Goal: Task Accomplishment & Management: Complete application form

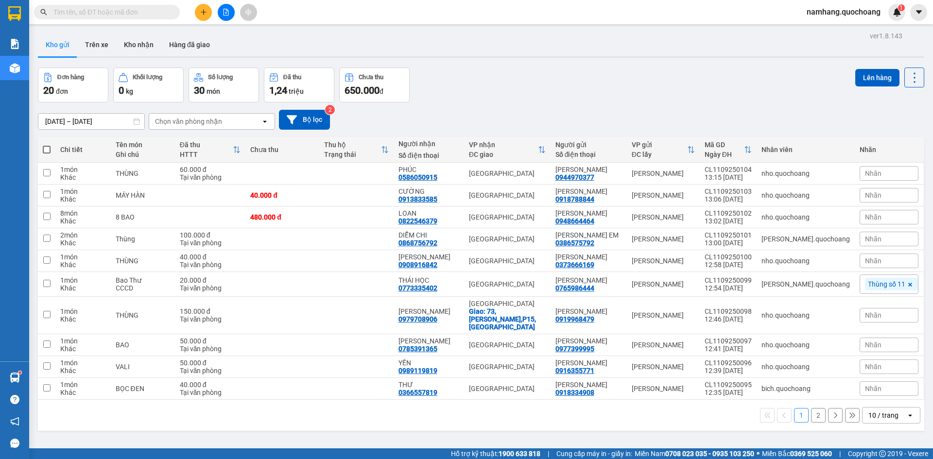
click at [212, 11] on div at bounding box center [226, 12] width 73 height 17
click at [208, 10] on button at bounding box center [203, 12] width 17 height 17
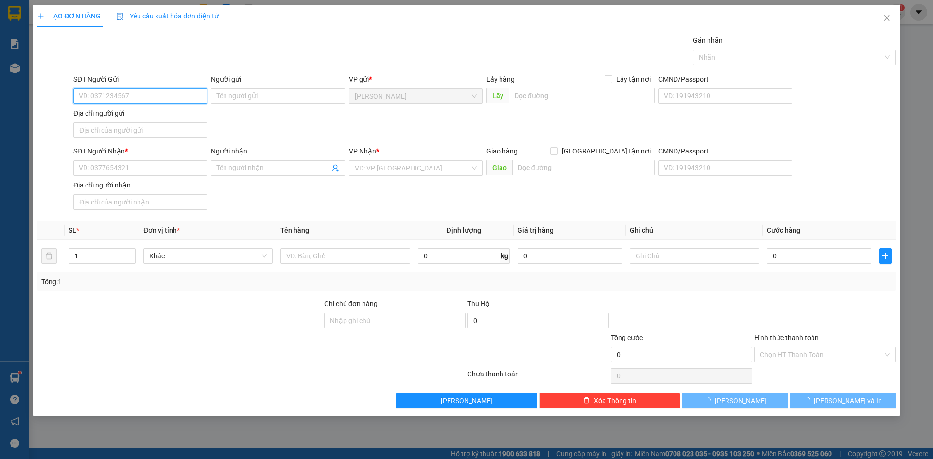
click at [142, 92] on input "SĐT Người Gửi" at bounding box center [140, 96] width 134 height 16
type input "0823211279"
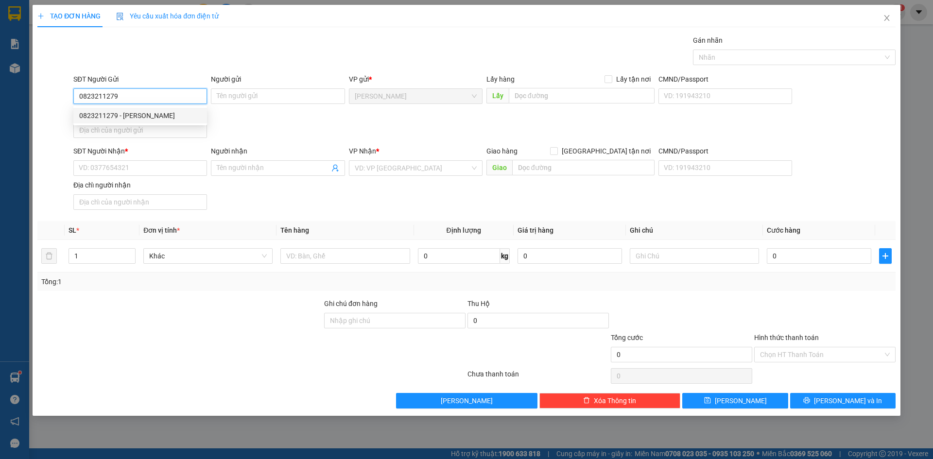
click at [128, 110] on div "0823211279 - [PERSON_NAME]" at bounding box center [140, 116] width 134 height 16
type input "[PERSON_NAME]"
type input "0823211279"
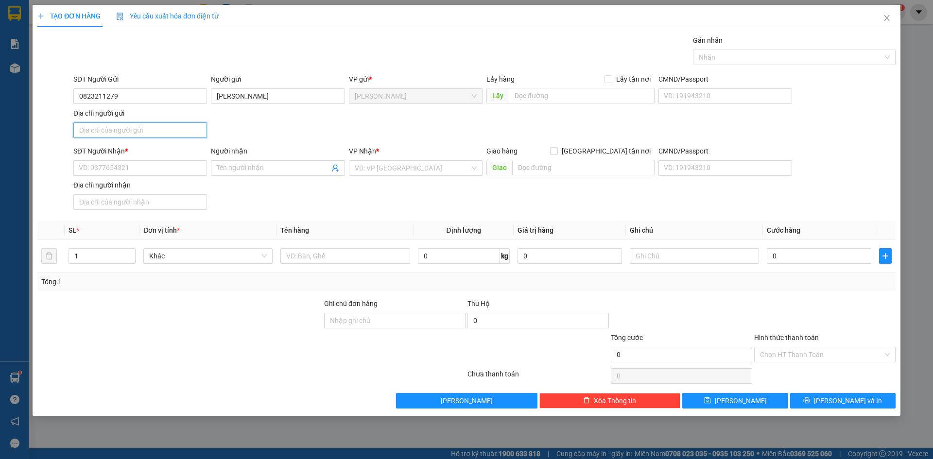
drag, startPoint x: 160, startPoint y: 129, endPoint x: 149, endPoint y: 134, distance: 12.0
click at [160, 129] on input "Địa chỉ người gửi" at bounding box center [140, 130] width 134 height 16
type input "PHƯỜNG [GEOGRAPHIC_DATA], [GEOGRAPHIC_DATA]"
click at [112, 173] on input "SĐT Người Nhận *" at bounding box center [140, 168] width 134 height 16
type input "0983529662"
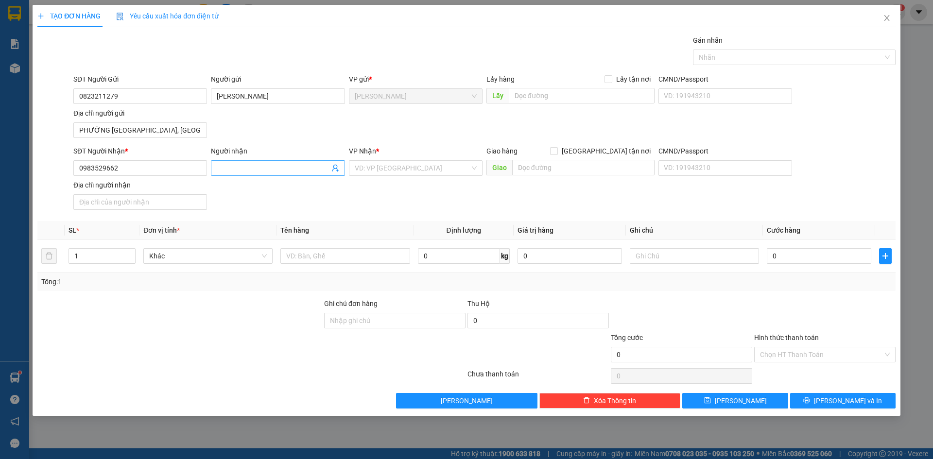
click at [260, 171] on input "Người nhận" at bounding box center [273, 168] width 112 height 11
type input "HIỆP"
click at [389, 168] on input "search" at bounding box center [412, 168] width 115 height 15
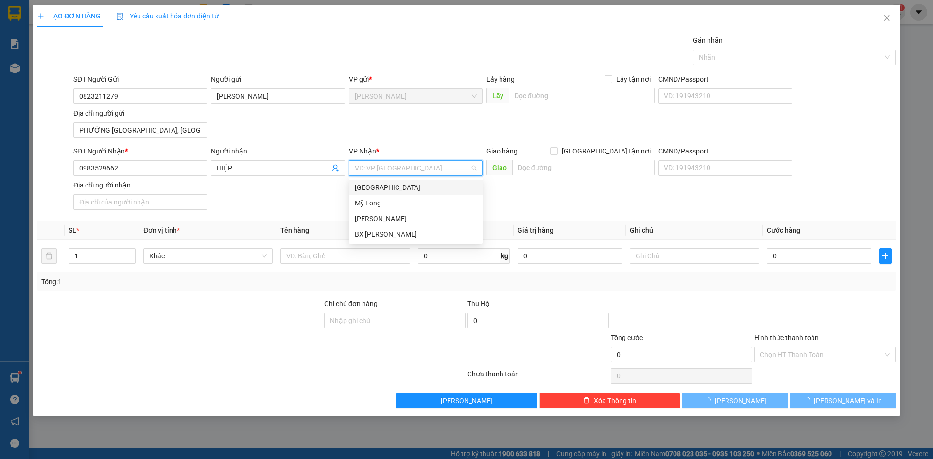
click at [376, 189] on div "[GEOGRAPHIC_DATA]" at bounding box center [416, 187] width 122 height 11
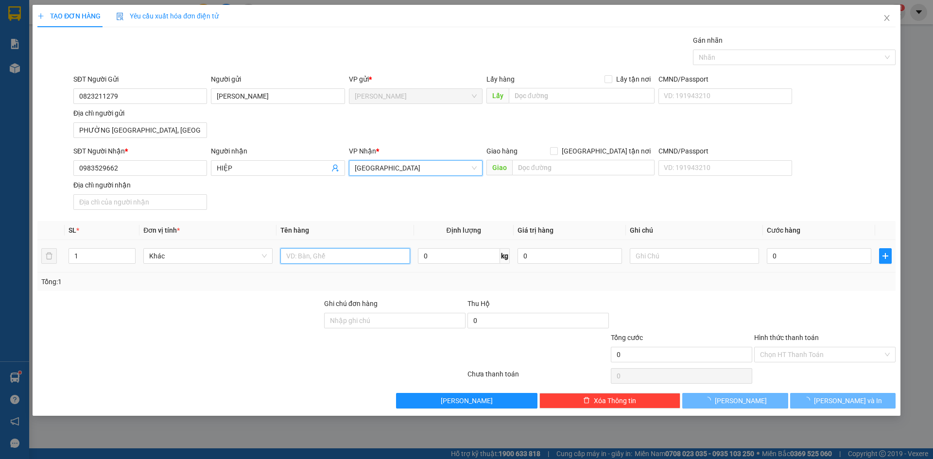
click at [320, 255] on input "text" at bounding box center [344, 256] width 129 height 16
type input "THÙNG LẠNH"
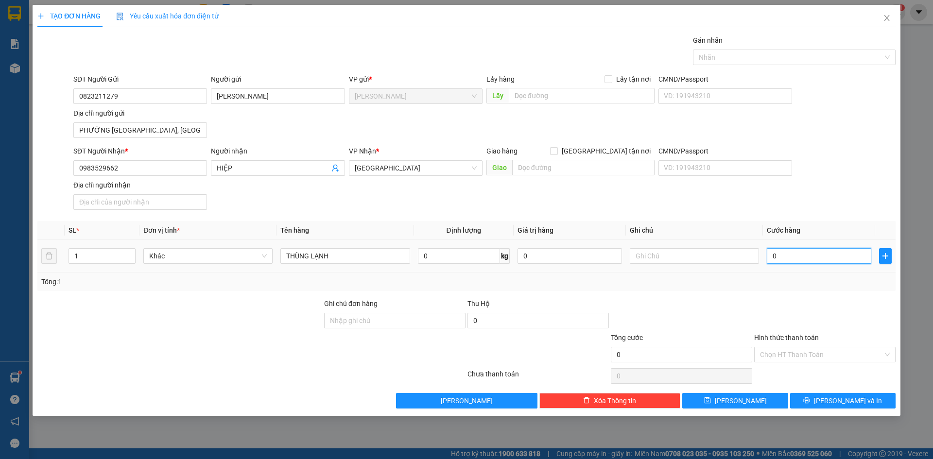
click at [793, 256] on input "0" at bounding box center [819, 256] width 104 height 16
click at [798, 261] on input "0" at bounding box center [819, 256] width 104 height 16
type input "07"
type input "7"
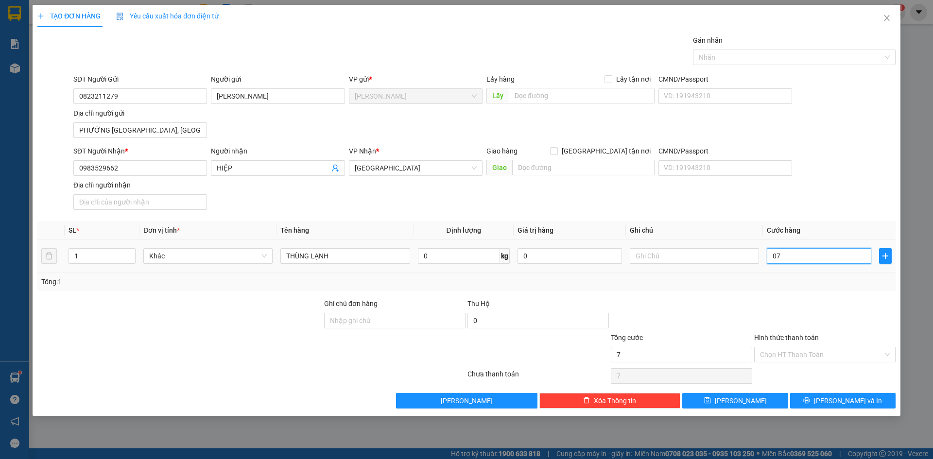
type input "070"
type input "70"
type input "0.700"
type input "700"
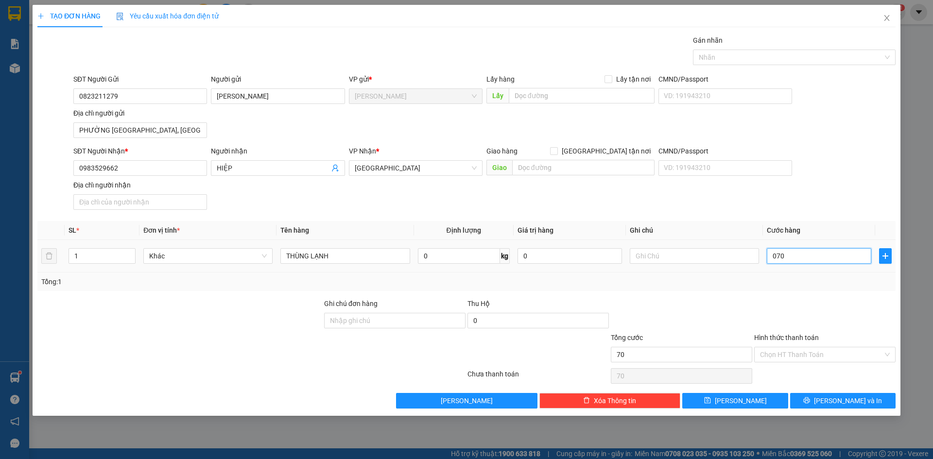
type input "700"
type input "07.000"
type input "7.000"
type input "070.000"
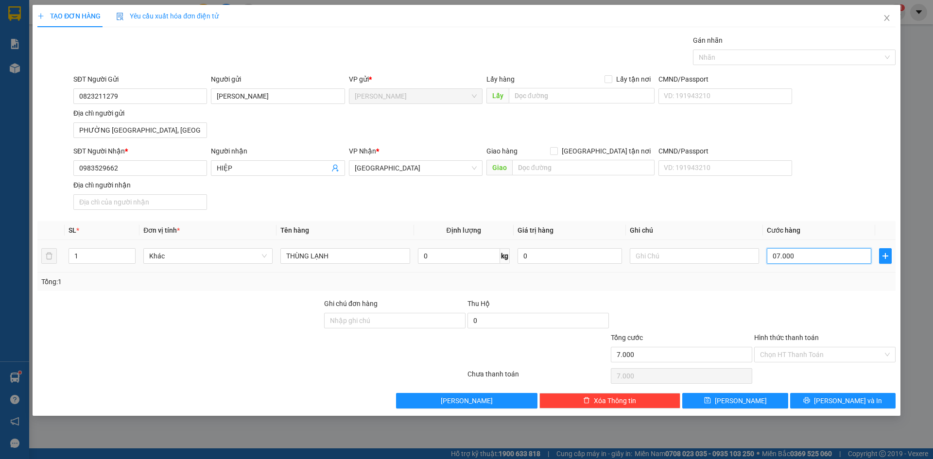
type input "70.000"
click at [841, 193] on div "SĐT Người Nhận * 0983529662 Người nhận HIỆP VP Nhận * [GEOGRAPHIC_DATA] Giao hà…" at bounding box center [484, 180] width 826 height 68
click at [807, 353] on input "Hình thức thanh toán" at bounding box center [821, 354] width 123 height 15
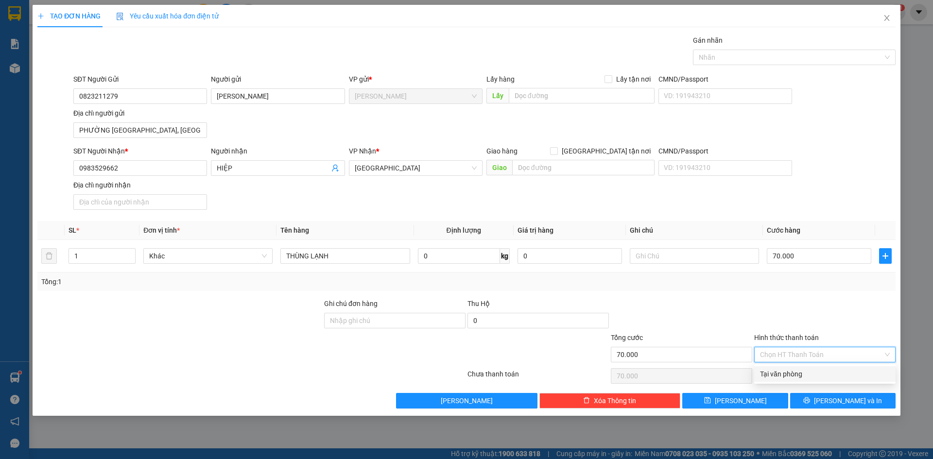
click at [796, 378] on div "Tại văn phòng" at bounding box center [825, 374] width 130 height 11
type input "0"
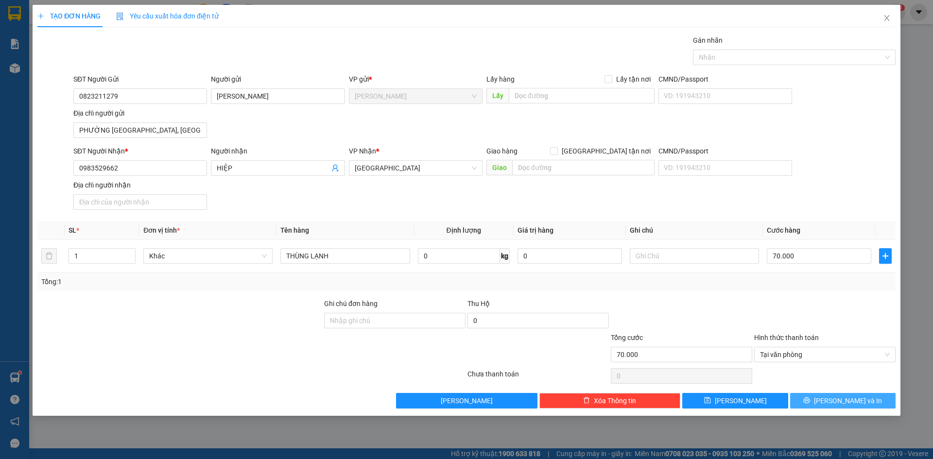
click at [845, 401] on span "[PERSON_NAME] và In" at bounding box center [848, 401] width 68 height 11
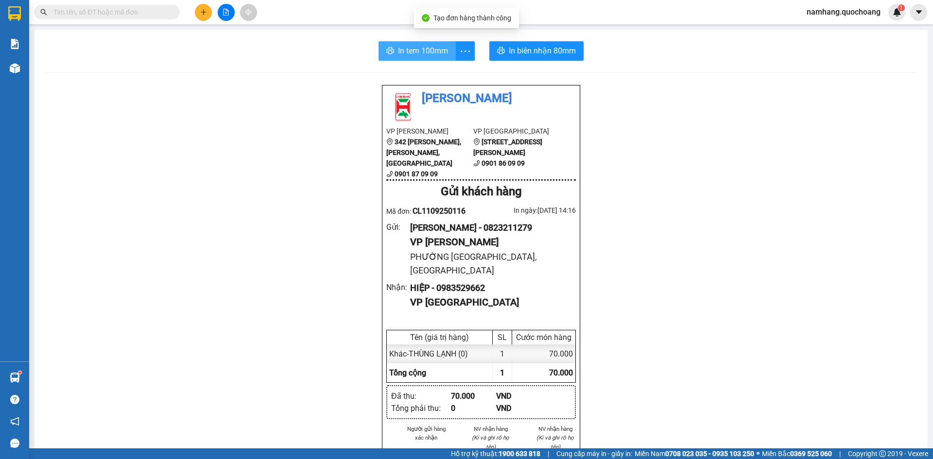
click at [398, 56] on span "In tem 100mm" at bounding box center [423, 51] width 50 height 12
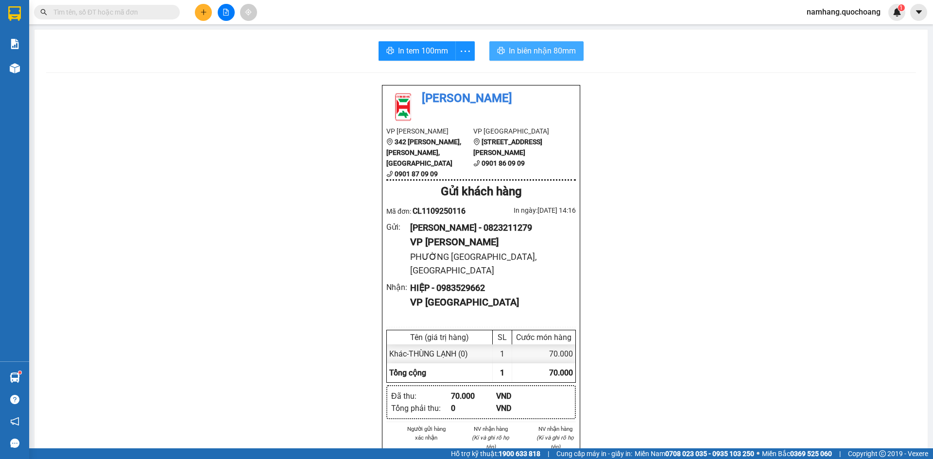
click at [543, 54] on span "In biên nhận 80mm" at bounding box center [542, 51] width 67 height 12
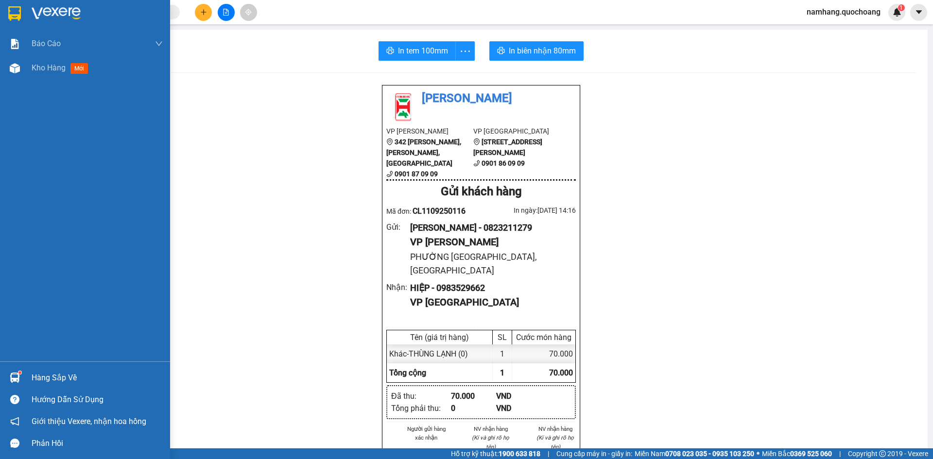
click at [22, 376] on div at bounding box center [14, 377] width 17 height 17
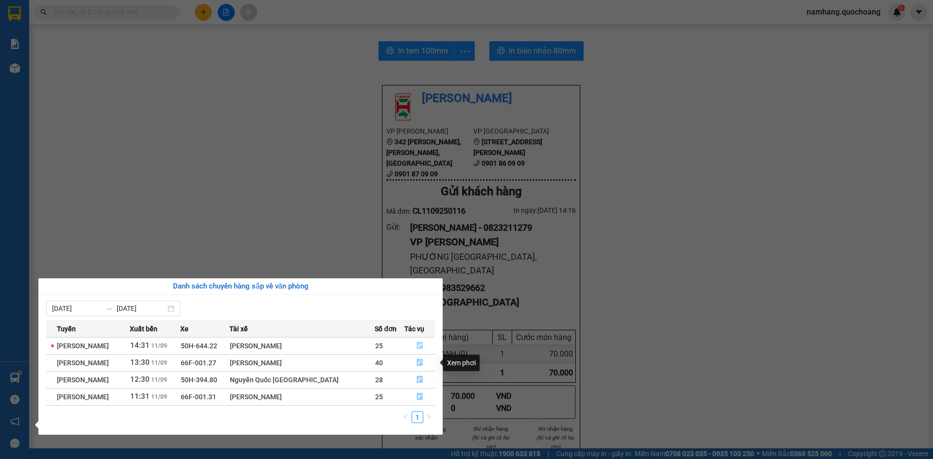
click at [416, 344] on icon "file-done" at bounding box center [419, 345] width 7 height 7
